Goal: Task Accomplishment & Management: Complete application form

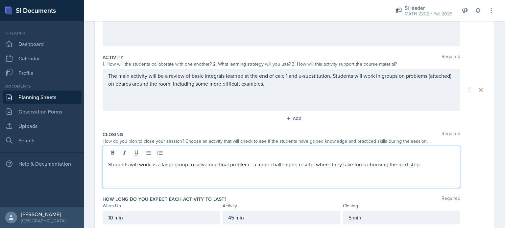
scroll to position [129, 0]
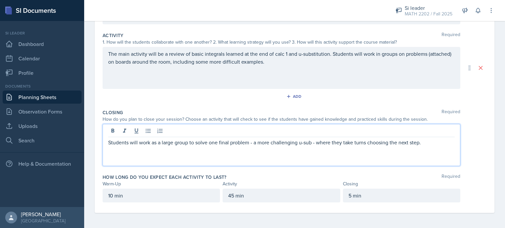
click at [349, 141] on p "Students will work as a large group to solve one final problem - a more challen…" at bounding box center [281, 143] width 346 height 8
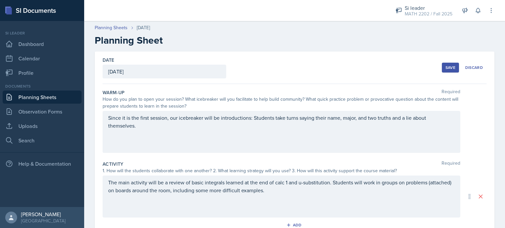
click at [445, 70] on div "Save" at bounding box center [450, 67] width 10 height 5
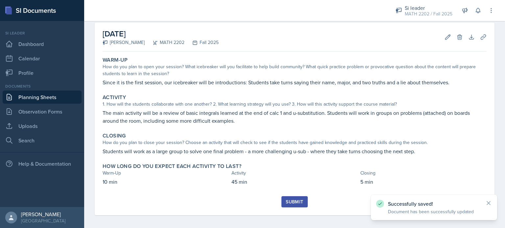
scroll to position [32, 0]
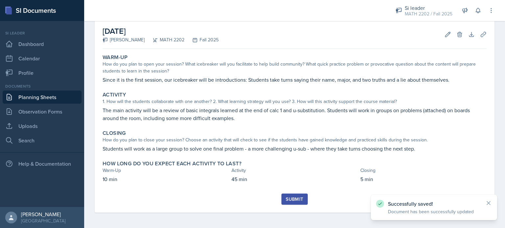
click at [292, 203] on button "Submit" at bounding box center [294, 199] width 26 height 11
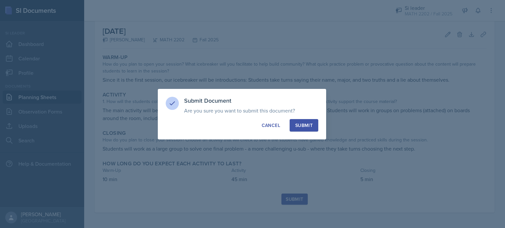
click at [299, 127] on div "Submit" at bounding box center [303, 125] width 17 height 7
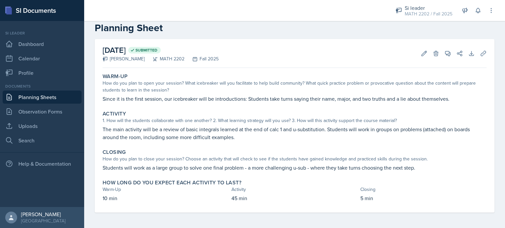
click at [60, 97] on link "Planning Sheets" at bounding box center [42, 97] width 79 height 13
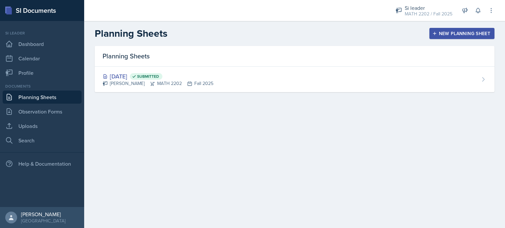
click at [448, 35] on div "New Planning Sheet" at bounding box center [462, 33] width 57 height 5
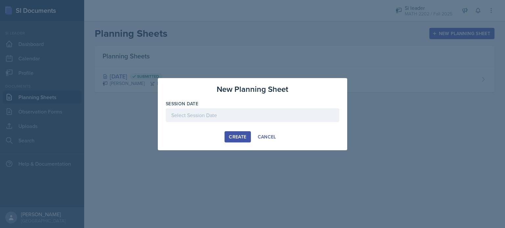
click at [308, 117] on div at bounding box center [253, 115] width 174 height 14
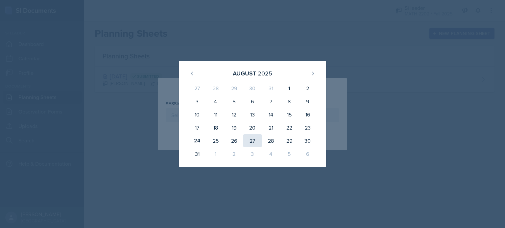
click at [256, 139] on div "27" at bounding box center [252, 140] width 18 height 13
type input "[DATE]"
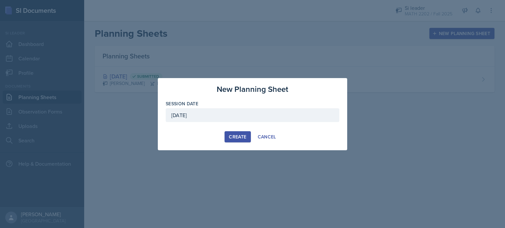
click at [230, 136] on div "Create" at bounding box center [237, 136] width 17 height 5
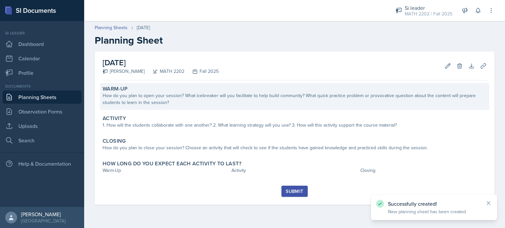
click at [179, 92] on div "Warm-Up" at bounding box center [295, 89] width 384 height 7
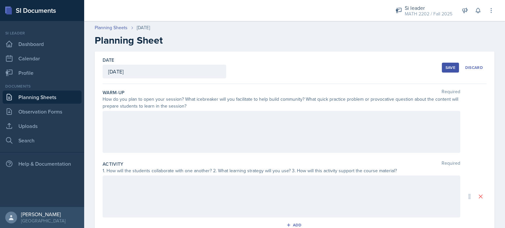
click at [179, 133] on div at bounding box center [282, 132] width 358 height 42
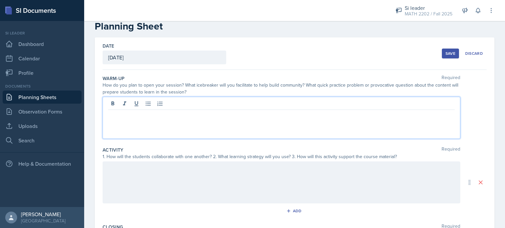
scroll to position [14, 0]
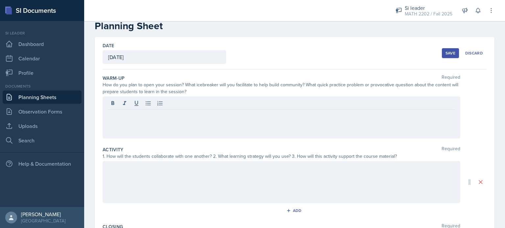
click at [179, 130] on div at bounding box center [282, 118] width 358 height 42
drag, startPoint x: 179, startPoint y: 130, endPoint x: 163, endPoint y: 124, distance: 16.4
click at [163, 124] on div at bounding box center [282, 118] width 358 height 42
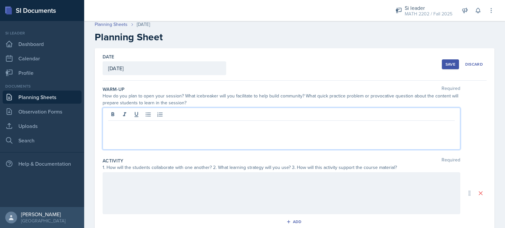
scroll to position [0, 0]
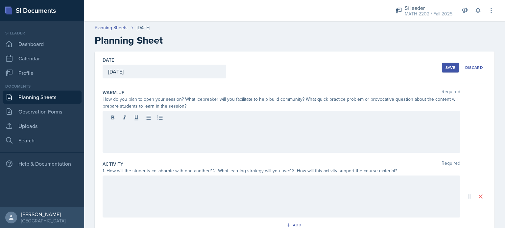
click at [155, 156] on div "Warm-Up Required How do you plan to open your session? What icebreaker will you…" at bounding box center [295, 123] width 384 height 72
click at [169, 126] on div at bounding box center [282, 132] width 358 height 42
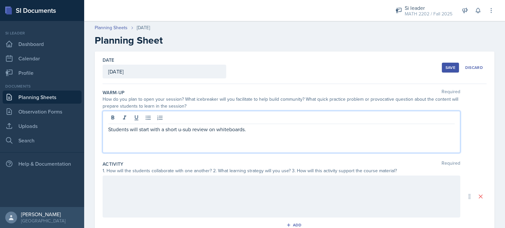
click at [207, 131] on p "Students will start with a short u-sub review on whiteboards." at bounding box center [281, 130] width 346 height 8
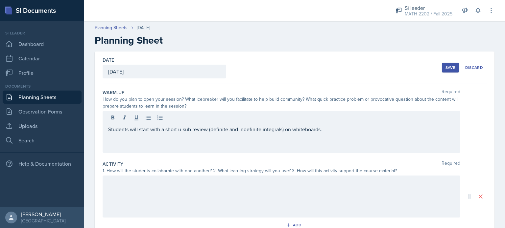
click at [118, 193] on div at bounding box center [282, 197] width 358 height 42
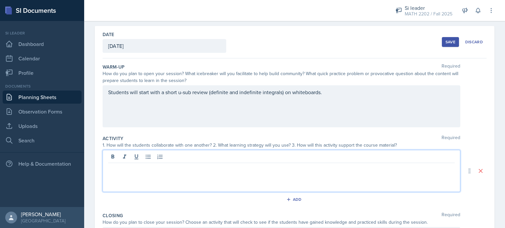
scroll to position [27, 0]
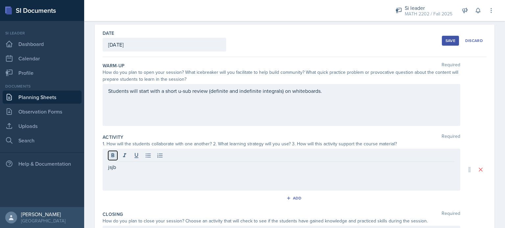
click at [113, 154] on icon at bounding box center [112, 156] width 7 height 7
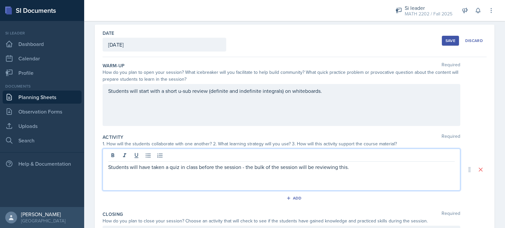
click at [311, 105] on div "Students will start with a short u-sub review (definite and indefinite integral…" at bounding box center [282, 105] width 358 height 42
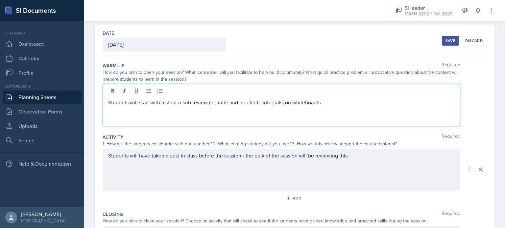
scroll to position [38, 0]
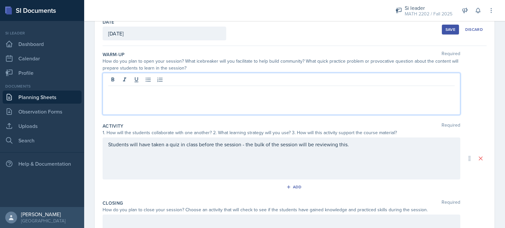
click at [311, 105] on div at bounding box center [282, 94] width 358 height 42
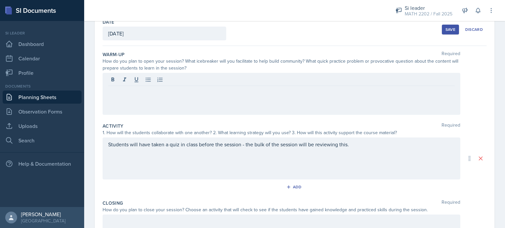
click at [123, 188] on div "Add" at bounding box center [295, 188] width 384 height 12
click at [165, 157] on div "Students will have taken a quiz in class before the session - the bulk of the s…" at bounding box center [282, 159] width 358 height 42
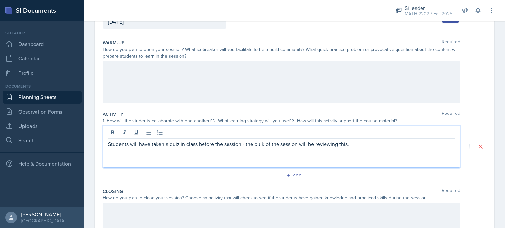
click at [181, 89] on div at bounding box center [282, 82] width 358 height 42
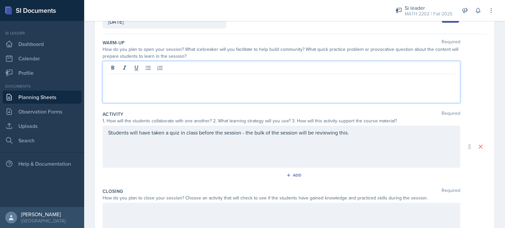
scroll to position [61, 0]
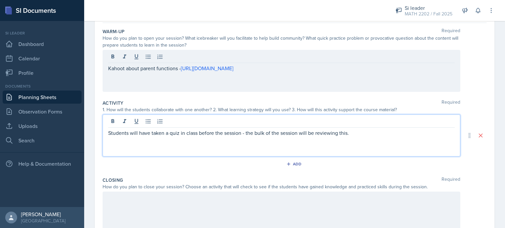
click at [264, 124] on div "Students will have taken a quiz in class before the session - the bulk of the s…" at bounding box center [282, 136] width 358 height 42
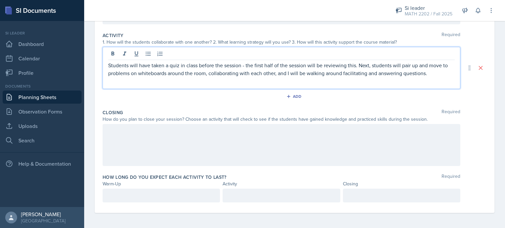
scroll to position [140, 0]
click at [242, 194] on p at bounding box center [281, 195] width 106 height 8
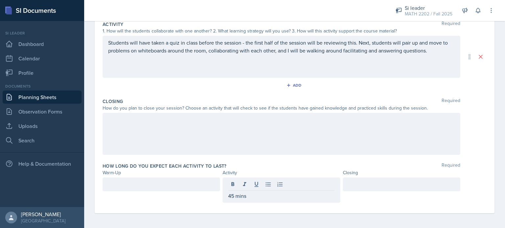
click at [193, 138] on div at bounding box center [282, 134] width 358 height 42
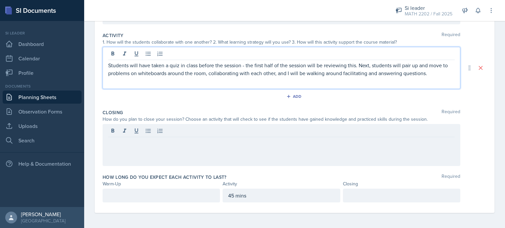
click at [206, 62] on p "Students will have taken a quiz in class before the session - the first half of…" at bounding box center [281, 69] width 346 height 16
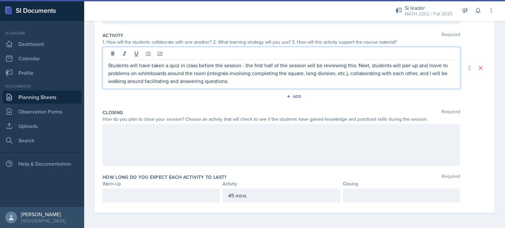
click at [167, 80] on p "Students will have taken a quiz in class before the session - the first half of…" at bounding box center [281, 73] width 346 height 24
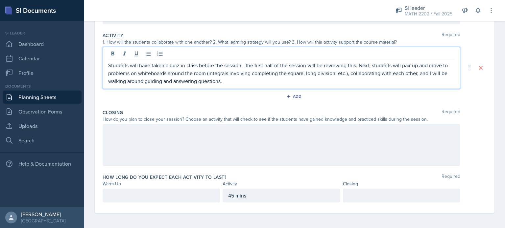
click at [148, 144] on div at bounding box center [282, 145] width 358 height 42
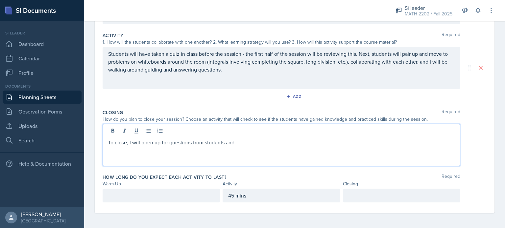
click at [172, 194] on p at bounding box center [161, 196] width 106 height 8
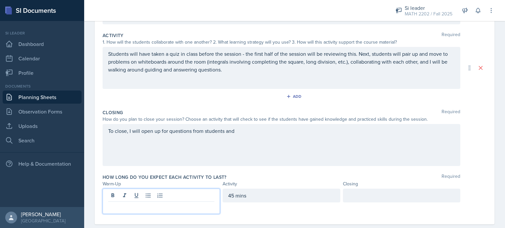
scroll to position [140, 0]
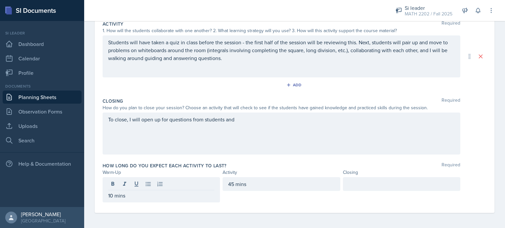
click at [264, 130] on div "To close, I will open up for questions from students and" at bounding box center [282, 134] width 358 height 42
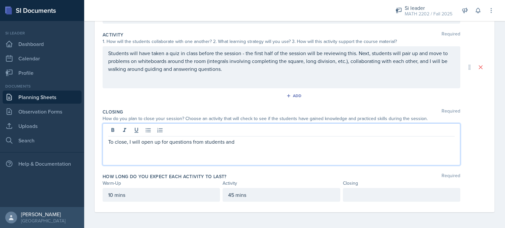
scroll to position [129, 0]
click at [348, 190] on div at bounding box center [401, 196] width 117 height 14
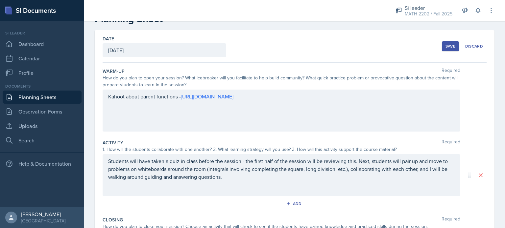
scroll to position [20, 0]
click at [451, 46] on div "Save" at bounding box center [450, 47] width 10 height 5
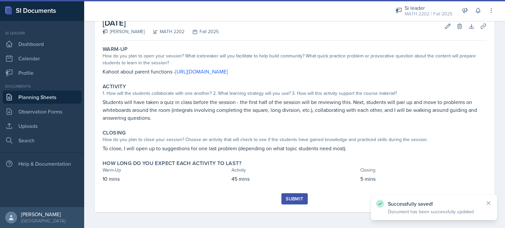
scroll to position [39, 0]
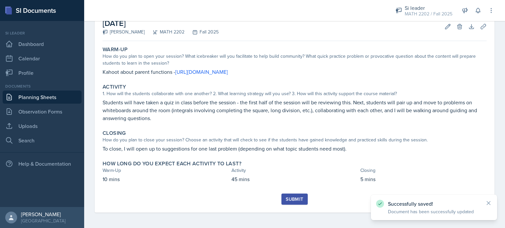
click at [289, 201] on div "Submit" at bounding box center [294, 199] width 17 height 5
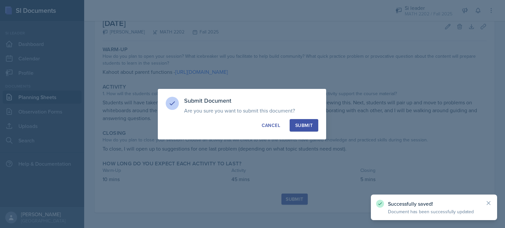
click at [302, 117] on div "Submit Document Are you sure you want to submit this document? This document wi…" at bounding box center [242, 114] width 168 height 51
click at [302, 121] on button "Submit" at bounding box center [304, 125] width 29 height 12
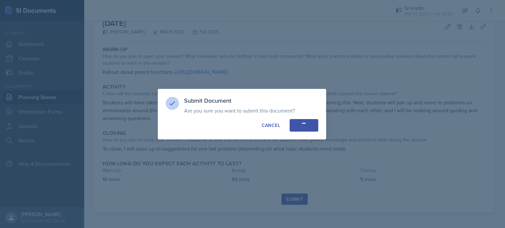
scroll to position [20, 0]
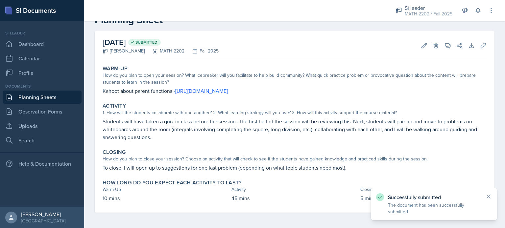
click at [41, 98] on link "Planning Sheets" at bounding box center [42, 97] width 79 height 13
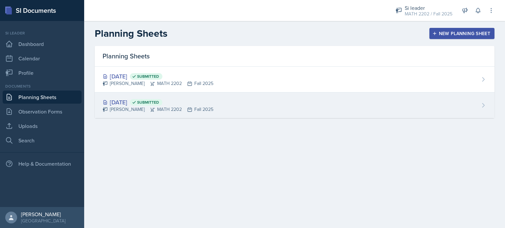
click at [192, 104] on div "Aug 25th, 2025 Submitted" at bounding box center [158, 102] width 111 height 9
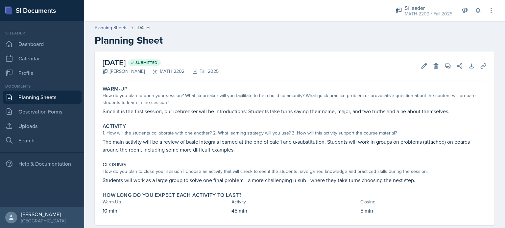
click at [155, 146] on p "The main activity will be a review of basic integrals learned at the end of cal…" at bounding box center [295, 146] width 384 height 16
click at [24, 97] on link "Planning Sheets" at bounding box center [42, 97] width 79 height 13
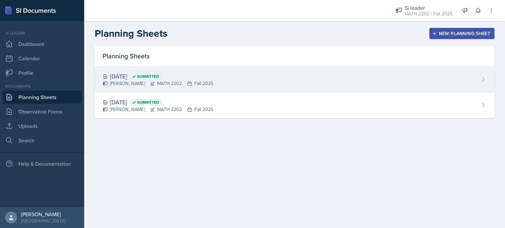
click at [143, 73] on div "Aug 27th, 2025 Submitted" at bounding box center [158, 76] width 111 height 9
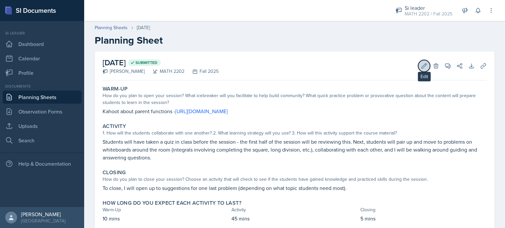
click at [422, 67] on icon at bounding box center [424, 65] width 5 height 5
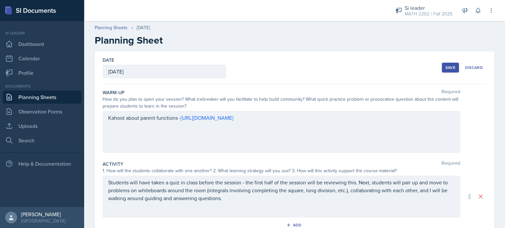
click at [408, 180] on div "Students will have taken a quiz in class before the session - the first half of…" at bounding box center [282, 197] width 358 height 42
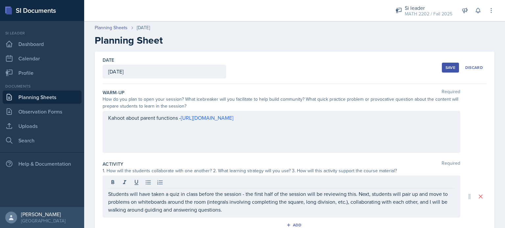
click at [445, 65] on div "Save" at bounding box center [450, 67] width 10 height 5
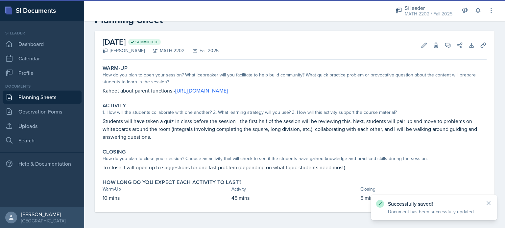
scroll to position [20, 0]
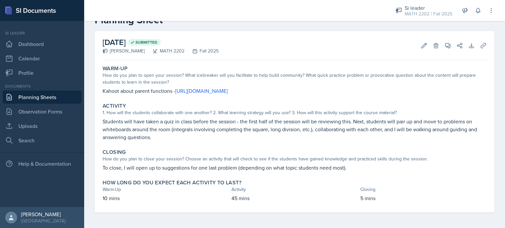
click at [53, 94] on link "Planning Sheets" at bounding box center [42, 97] width 79 height 13
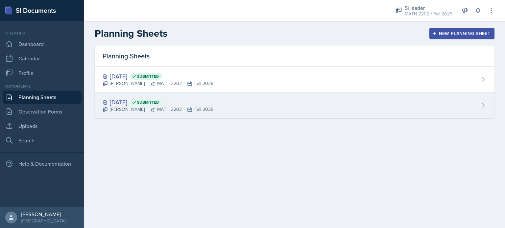
click at [142, 102] on div "Aug 25th, 2025 Submitted" at bounding box center [158, 102] width 111 height 9
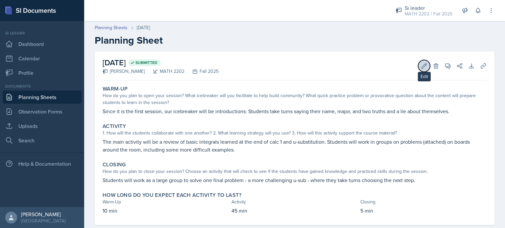
click at [418, 67] on button "Edit" at bounding box center [424, 66] width 12 height 12
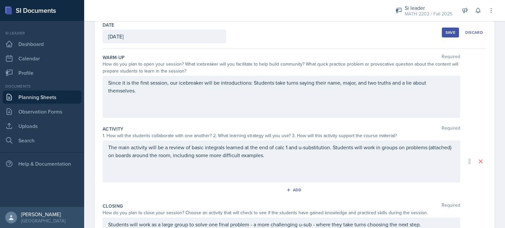
scroll to position [36, 0]
click at [131, 155] on p "The main activity will be a review of basic integrals learned at the end of cal…" at bounding box center [281, 151] width 346 height 16
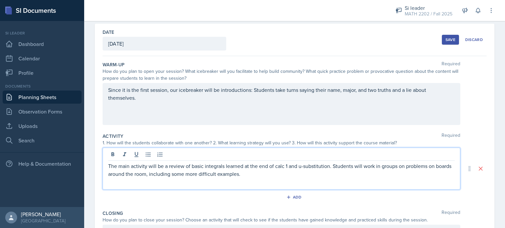
scroll to position [15, 0]
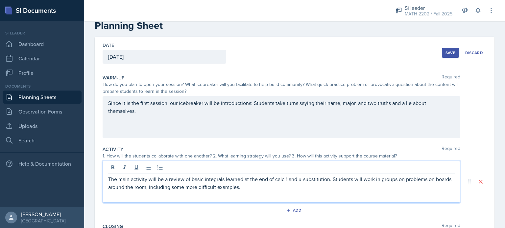
click at [446, 55] on div "Save" at bounding box center [450, 52] width 10 height 5
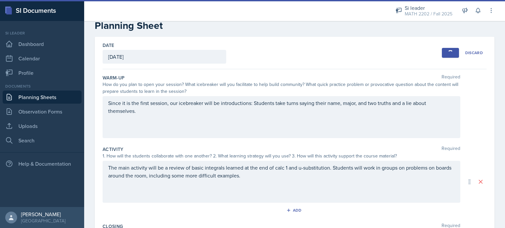
scroll to position [12, 0]
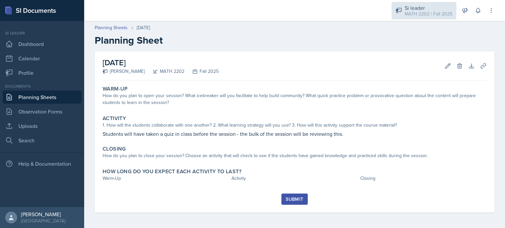
click at [424, 11] on div "MATH 2202 / Fall 2025" at bounding box center [429, 14] width 48 height 7
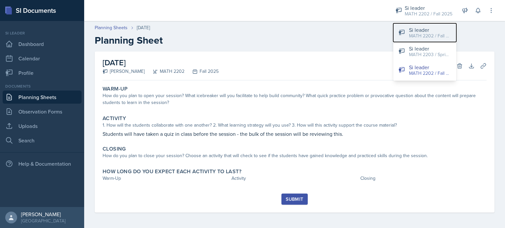
click at [426, 38] on div "MATH 2202 / Fall 2024" at bounding box center [430, 36] width 42 height 7
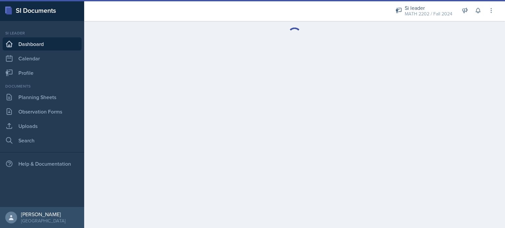
drag, startPoint x: 109, startPoint y: 81, endPoint x: 117, endPoint y: 82, distance: 7.9
click at [117, 82] on main at bounding box center [294, 124] width 421 height 207
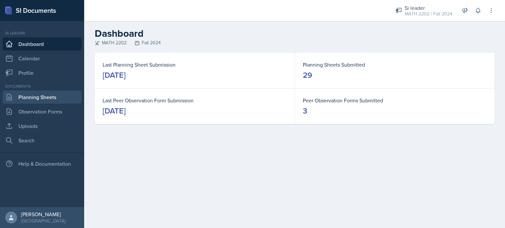
click at [65, 97] on link "Planning Sheets" at bounding box center [42, 97] width 79 height 13
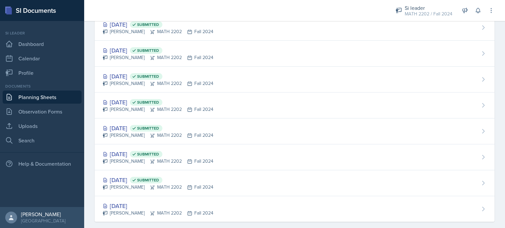
scroll to position [631, 0]
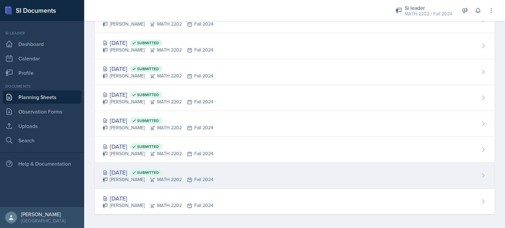
click at [234, 173] on div "[DATE] Submitted [PERSON_NAME] MATH 2202 Fall 2024" at bounding box center [295, 176] width 400 height 26
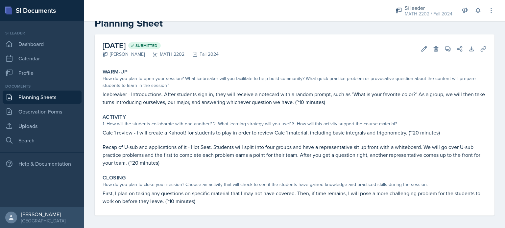
scroll to position [20, 0]
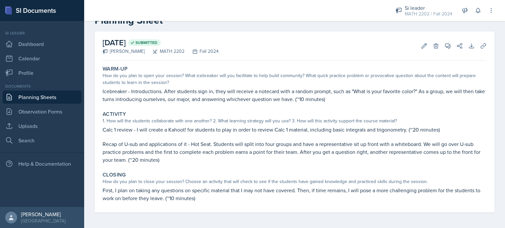
click at [60, 99] on link "Planning Sheets" at bounding box center [42, 97] width 79 height 13
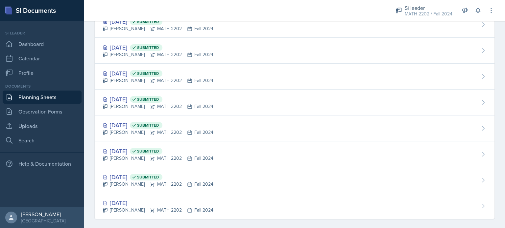
scroll to position [631, 0]
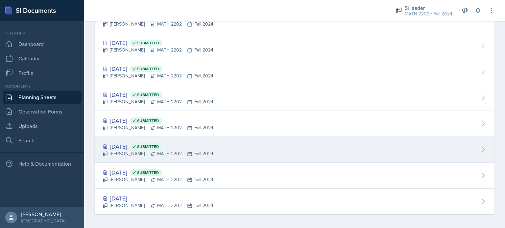
click at [209, 145] on div "[DATE] Submitted [PERSON_NAME] MATH 2202 Fall 2024" at bounding box center [295, 150] width 400 height 26
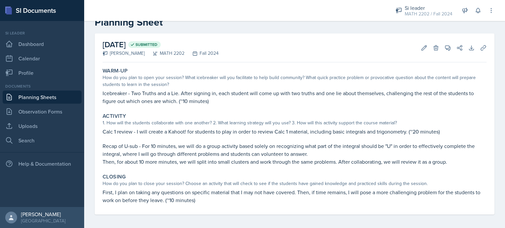
scroll to position [20, 0]
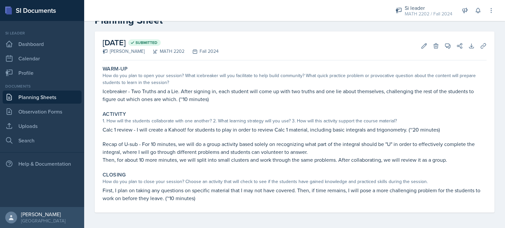
click at [42, 96] on link "Planning Sheets" at bounding box center [42, 97] width 79 height 13
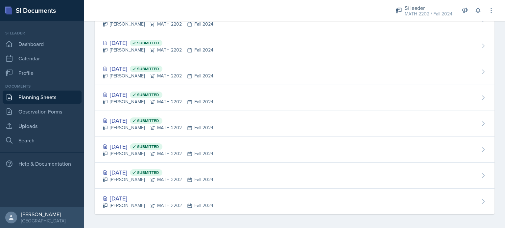
scroll to position [630, 0]
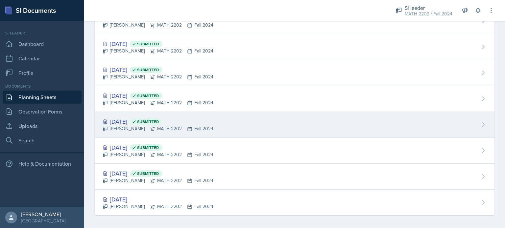
click at [195, 126] on div "[PERSON_NAME] MATH 2202 Fall 2024" at bounding box center [158, 129] width 111 height 7
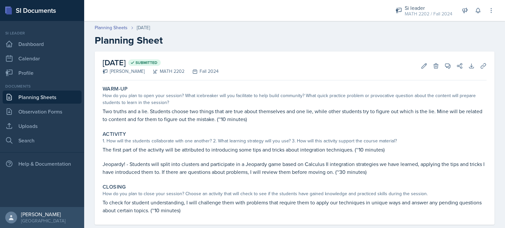
click at [44, 95] on link "Planning Sheets" at bounding box center [42, 97] width 79 height 13
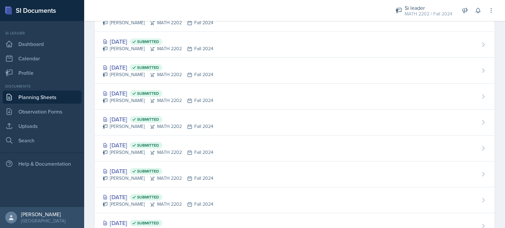
scroll to position [631, 0]
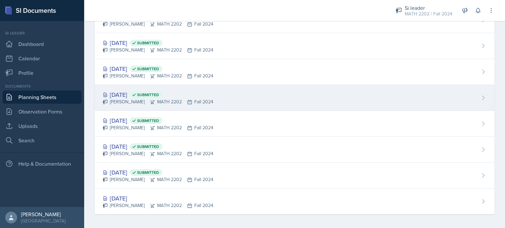
click at [215, 96] on div "[DATE] Submitted [PERSON_NAME] MATH 2202 Fall 2024" at bounding box center [295, 98] width 400 height 26
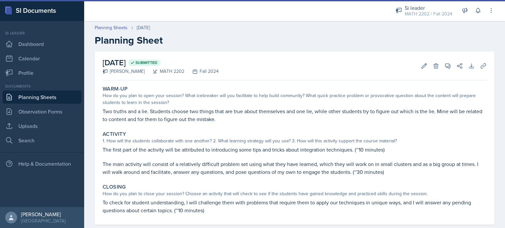
scroll to position [12, 0]
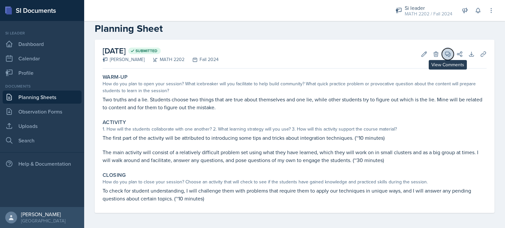
click at [444, 54] on icon at bounding box center [447, 54] width 7 height 7
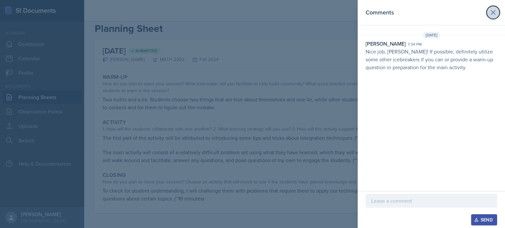
click at [496, 13] on icon at bounding box center [493, 13] width 8 height 8
